Goal: Check status

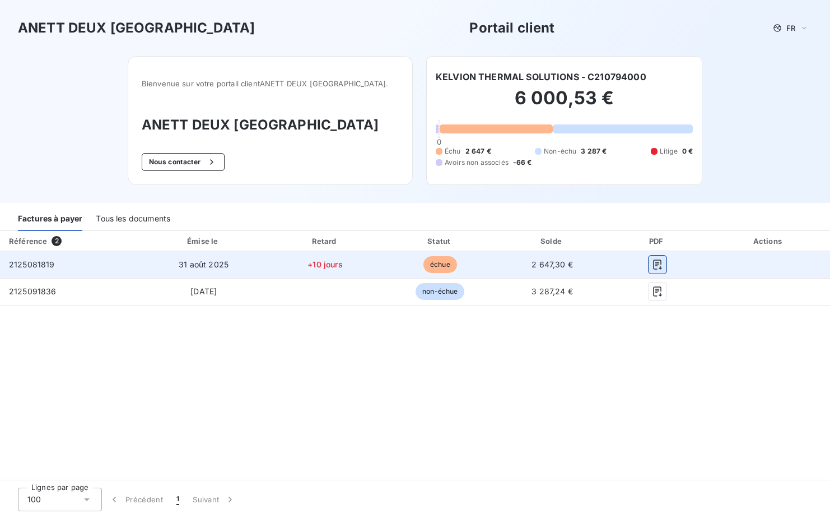
click at [659, 259] on icon "button" at bounding box center [657, 264] width 11 height 11
